Goal: Information Seeking & Learning: Learn about a topic

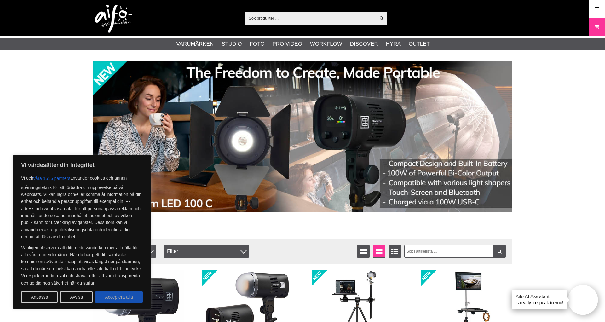
click at [119, 297] on button "Acceptera alla" at bounding box center [119, 296] width 48 height 11
checkbox input "true"
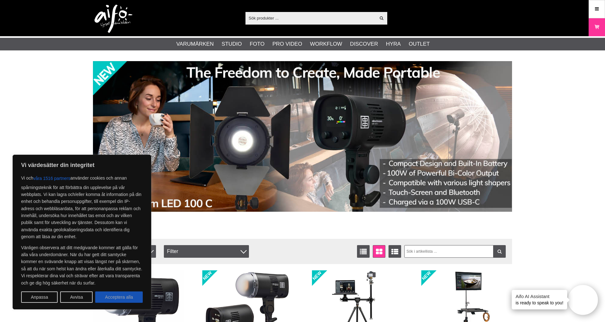
checkbox input "true"
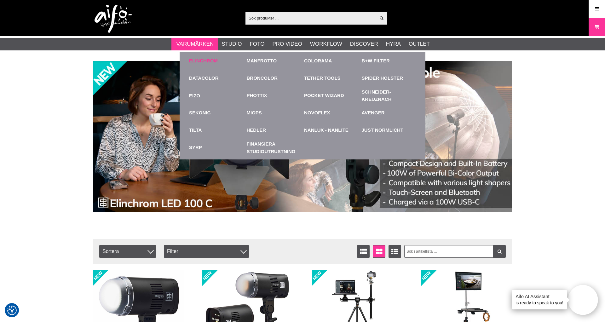
click at [206, 62] on link "Elinchrom" at bounding box center [203, 60] width 29 height 7
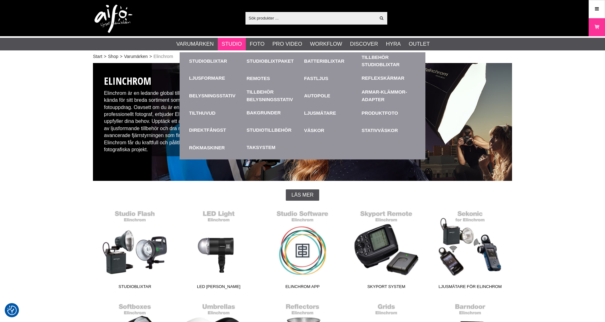
checkbox input "true"
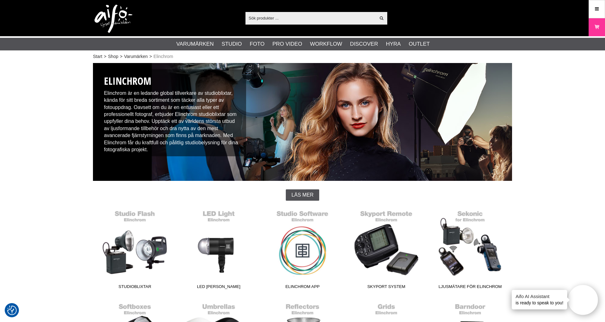
click at [285, 19] on input "text" at bounding box center [310, 17] width 130 height 9
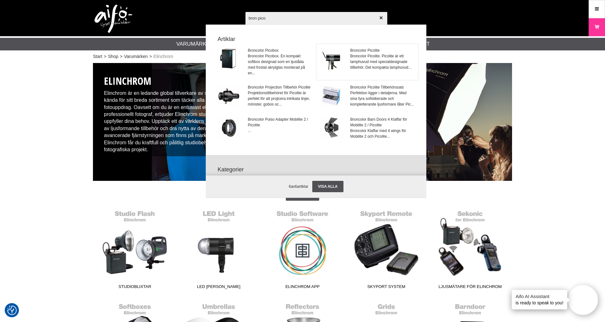
type input "bron pico"
click at [363, 56] on span "Broncolor Picolite. Picolite är ett lamphuvud med specialdesignade tillbehör. D…" at bounding box center [382, 61] width 64 height 17
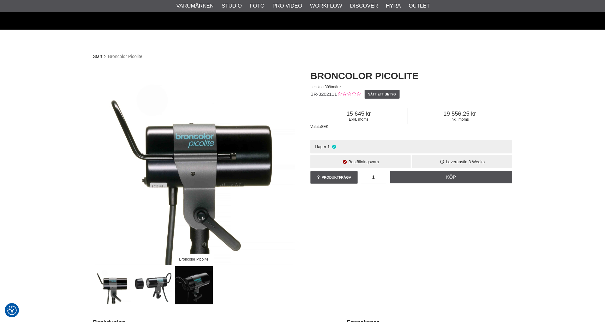
checkbox input "true"
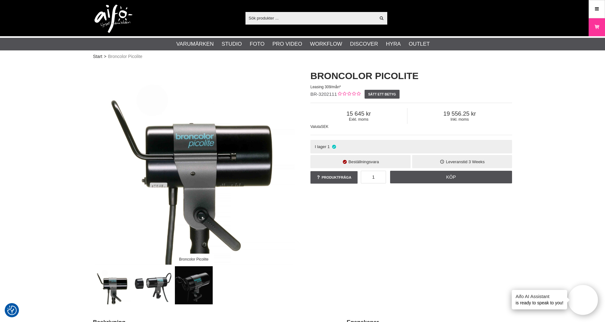
click at [276, 17] on input "text" at bounding box center [310, 17] width 130 height 9
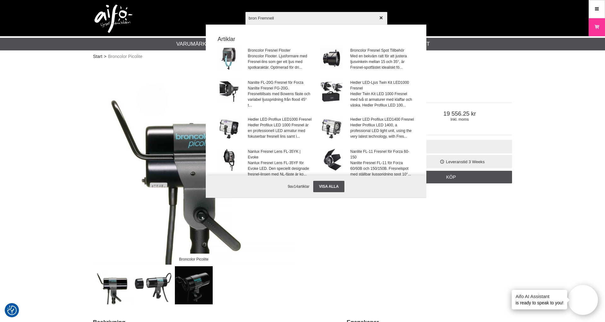
type input "bron Fremnell"
click at [135, 137] on div at bounding box center [302, 161] width 605 height 322
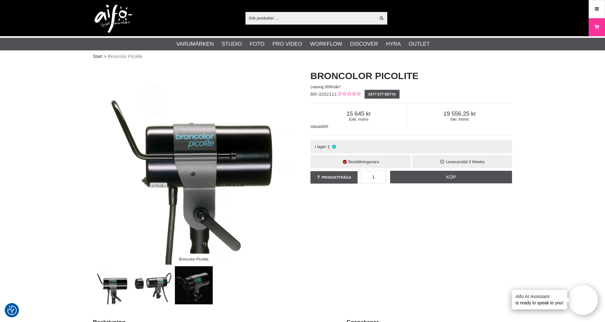
click at [288, 20] on input "text" at bounding box center [310, 17] width 130 height 9
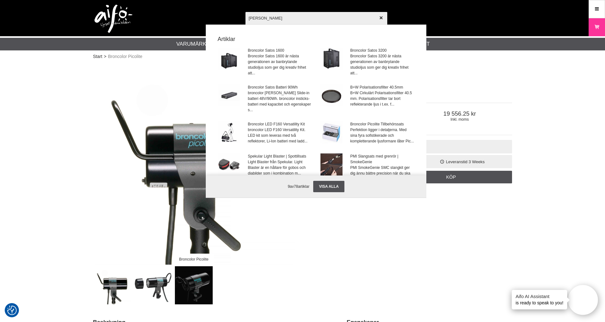
type input "satos"
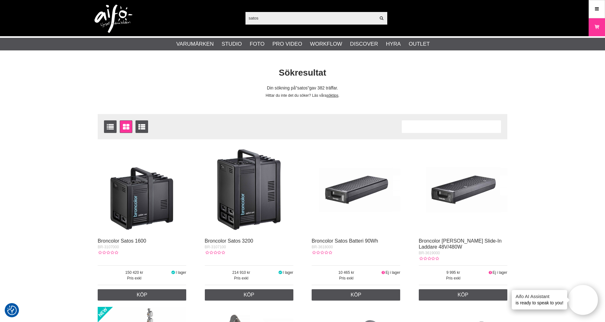
click at [247, 217] on img at bounding box center [249, 190] width 89 height 89
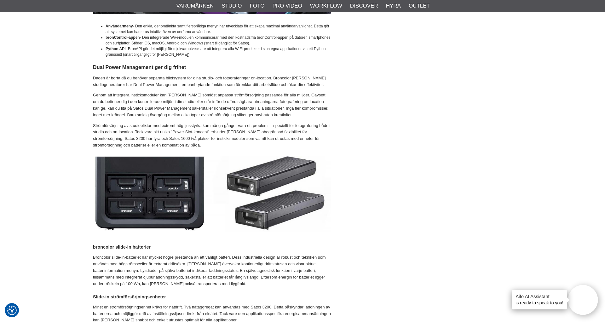
scroll to position [808, 0]
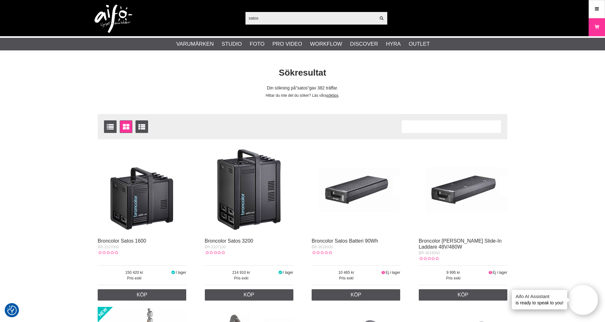
click at [463, 194] on img at bounding box center [463, 190] width 89 height 89
drag, startPoint x: 267, startPoint y: 19, endPoint x: 244, endPoint y: 17, distance: 22.1
click at [244, 17] on div "satos Visa alla Artiklar Kategorier av artiklar Din sökning på gav inga träffar…" at bounding box center [302, 18] width 428 height 36
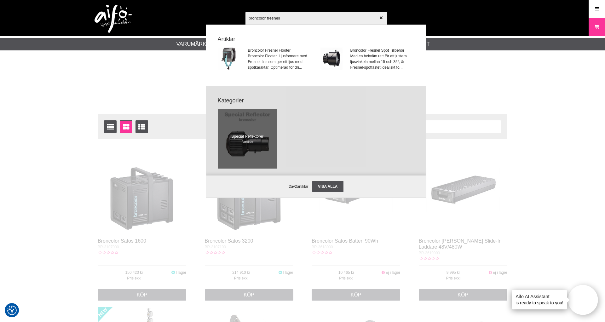
type input "broncolor Fremnell"
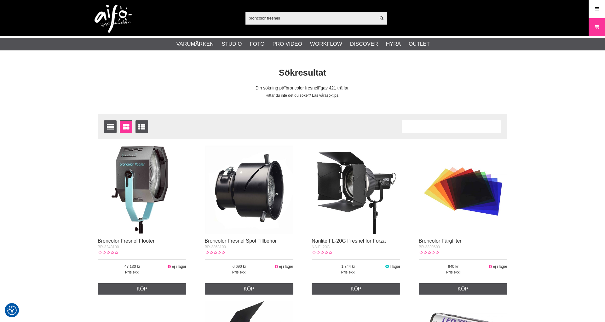
checkbox input "true"
